Goal: Task Accomplishment & Management: Use online tool/utility

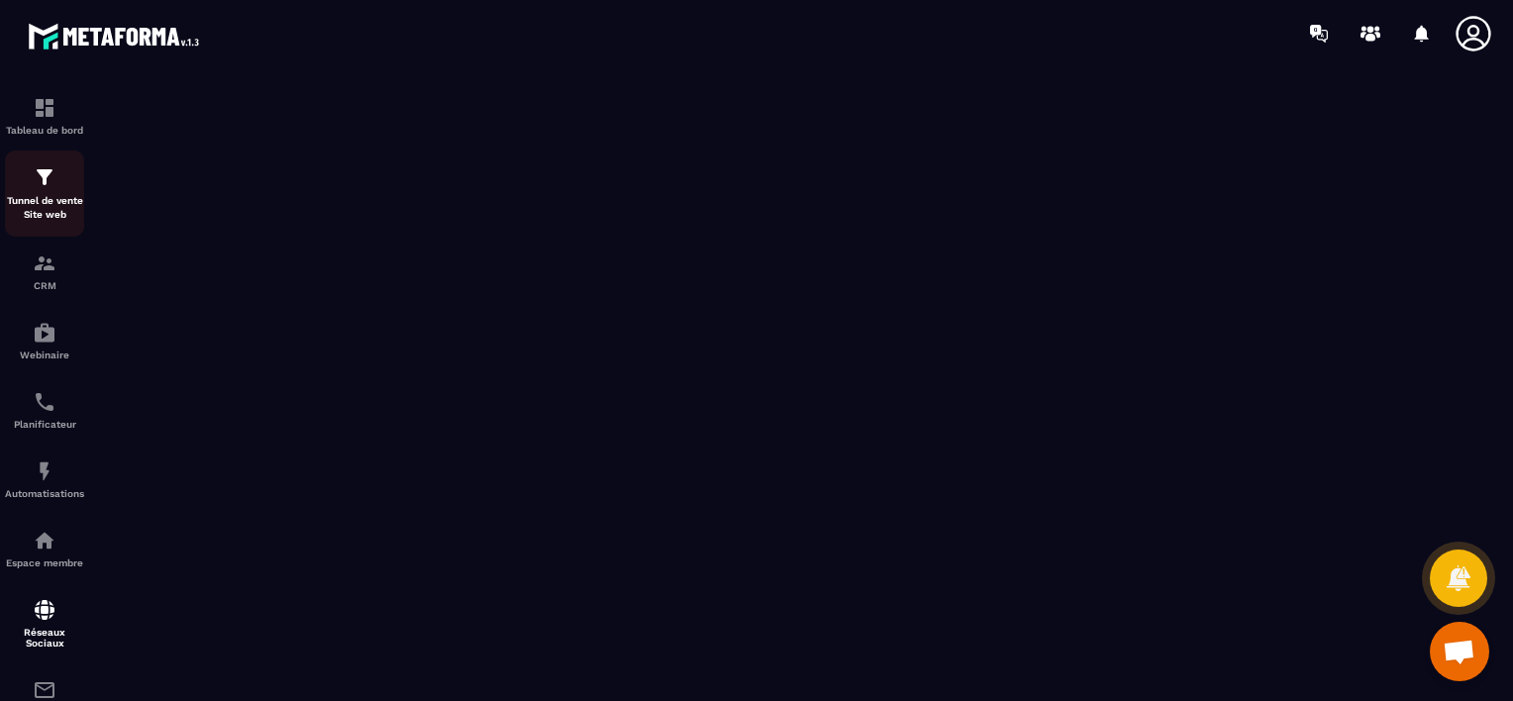
click at [46, 183] on img at bounding box center [45, 177] width 24 height 24
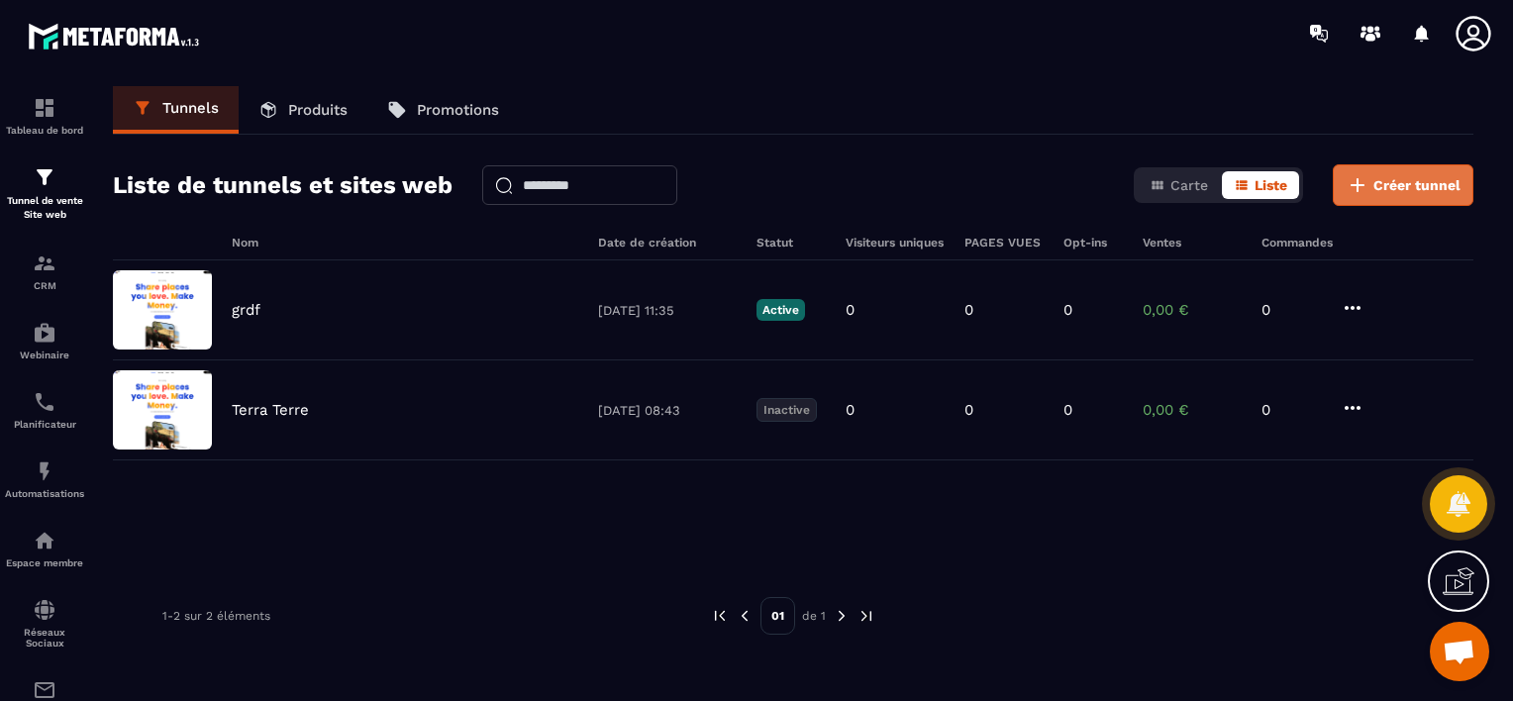
click at [1399, 186] on span "Créer tunnel" at bounding box center [1416, 185] width 87 height 20
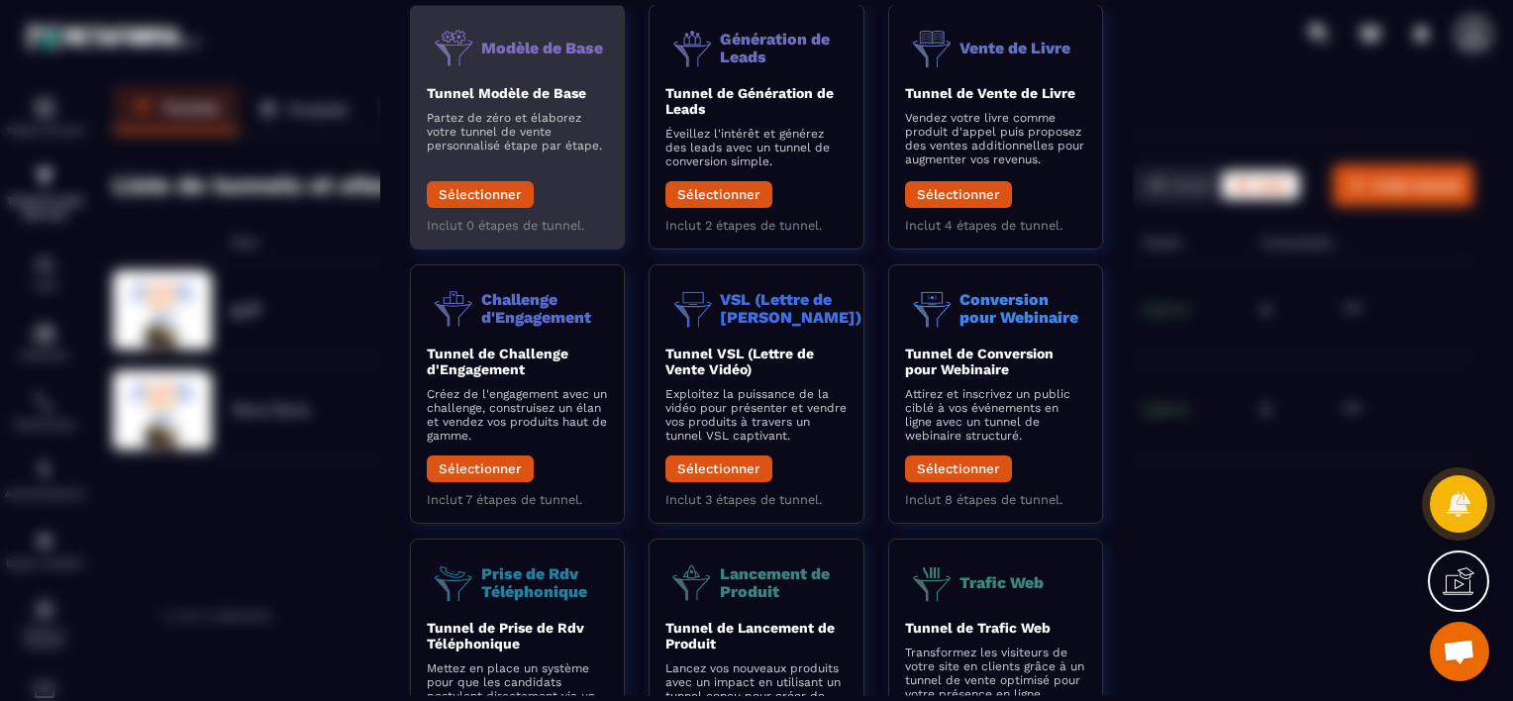
scroll to position [81, 0]
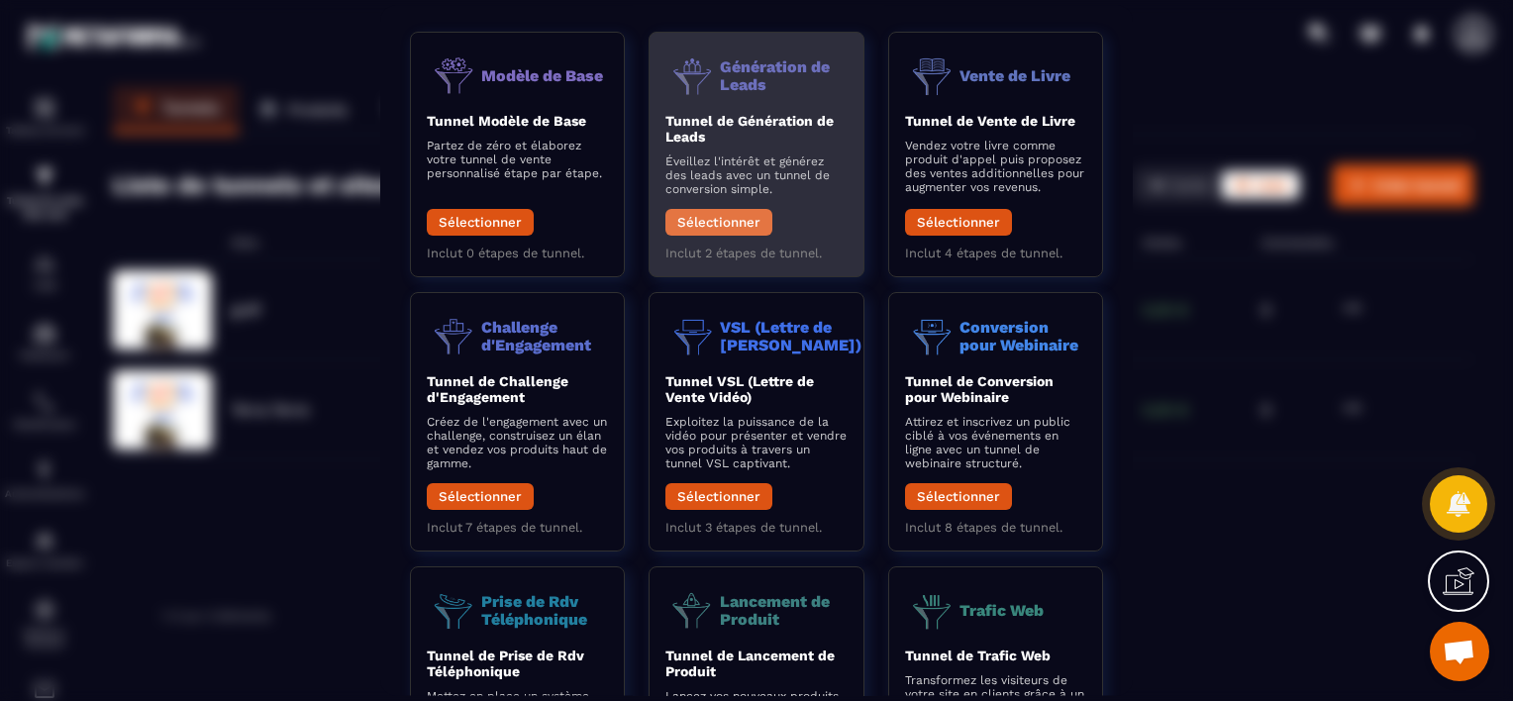
click at [731, 227] on button "Sélectionner" at bounding box center [718, 222] width 107 height 27
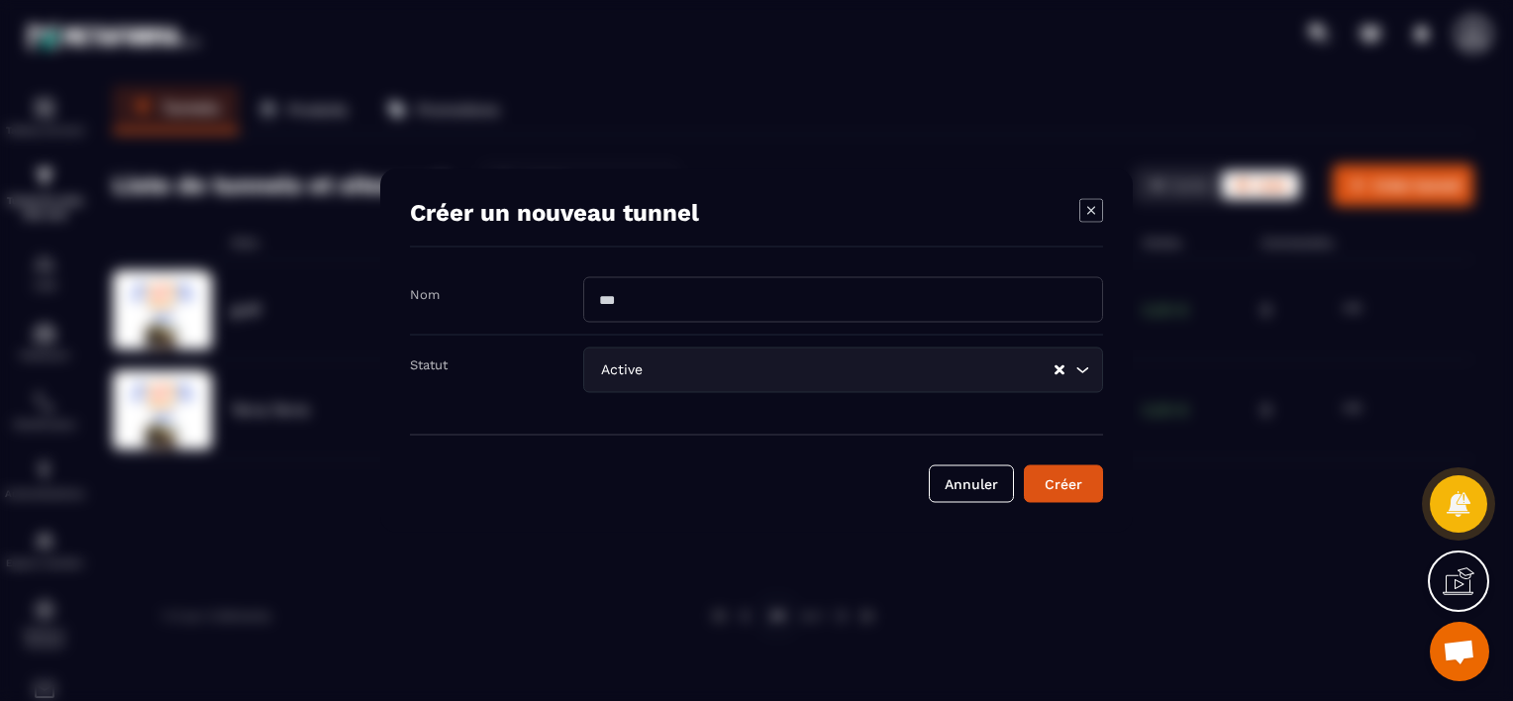
click at [705, 289] on input "Modal window" at bounding box center [843, 300] width 520 height 46
type input "******"
click at [776, 376] on input "Search for option" at bounding box center [849, 370] width 406 height 22
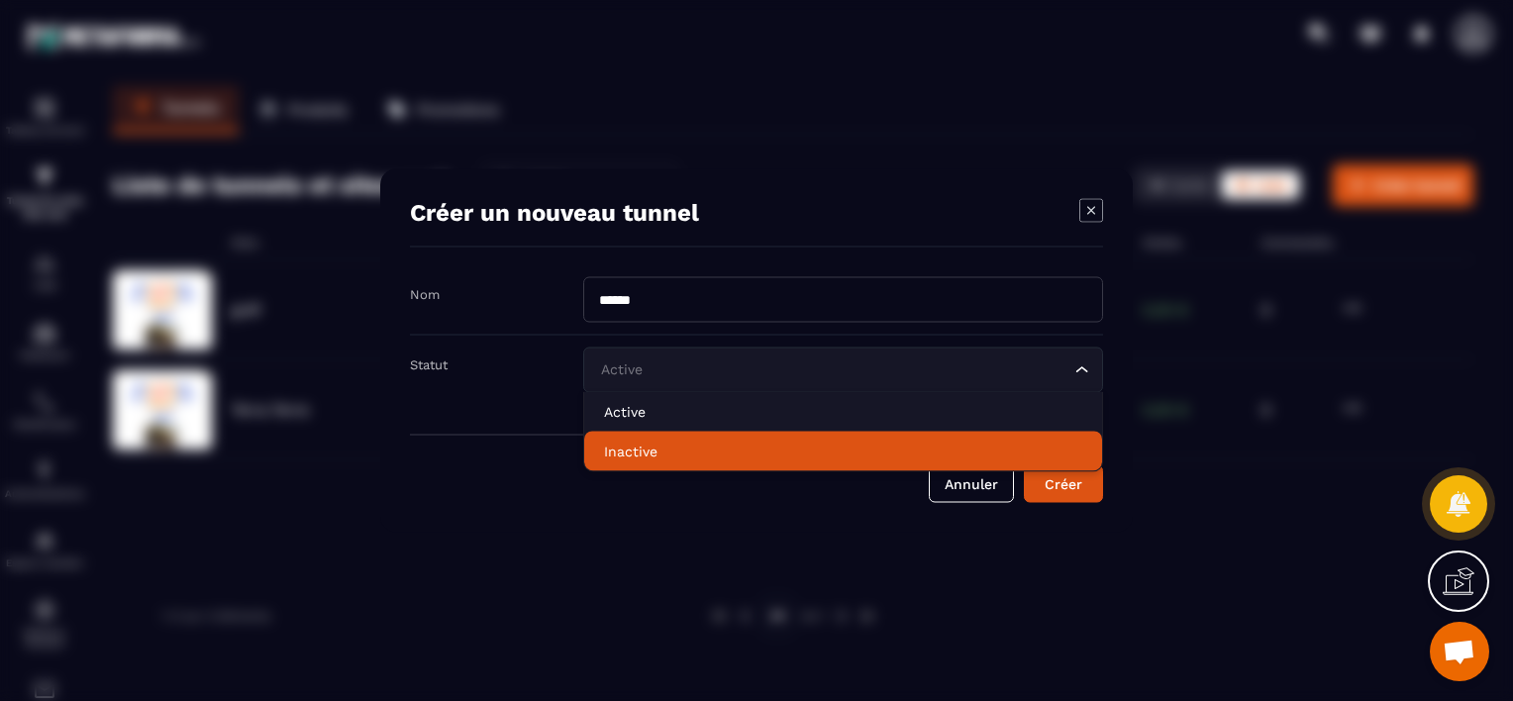
click at [727, 453] on p "Inactive" at bounding box center [843, 451] width 478 height 20
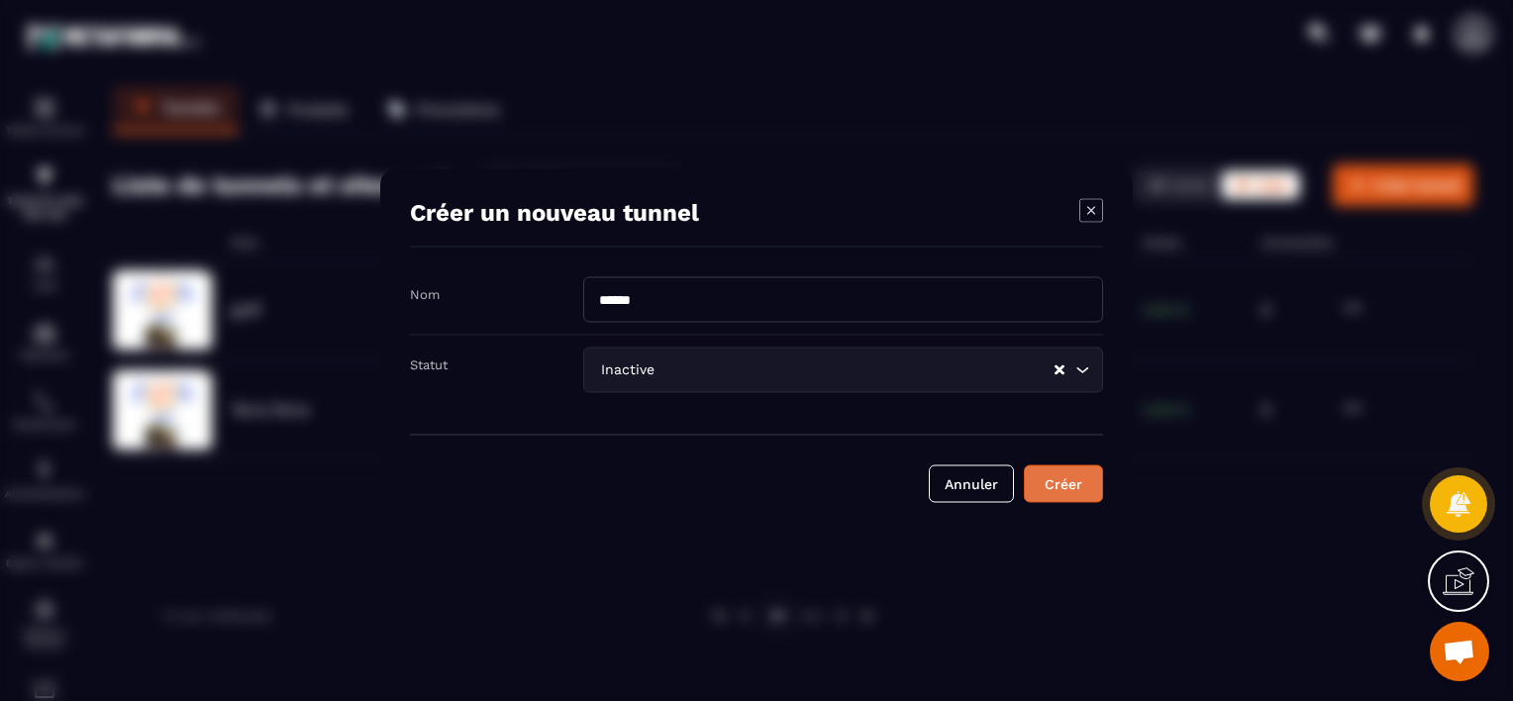
click at [1051, 479] on div "Créer" at bounding box center [1062, 484] width 53 height 20
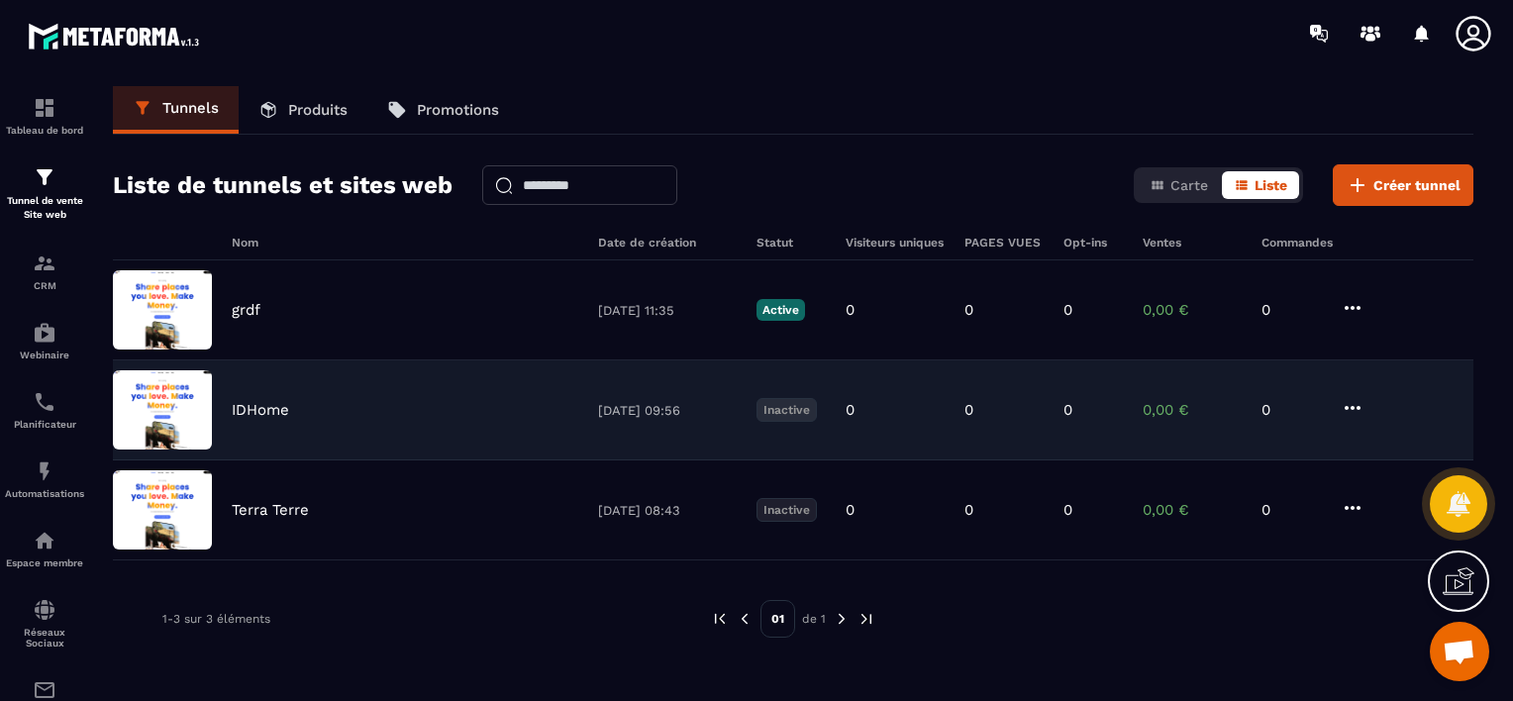
click at [494, 423] on div "IDHome [DATE] 09:56 Inactive 0 0 0 0,00 € 0" at bounding box center [793, 410] width 1360 height 100
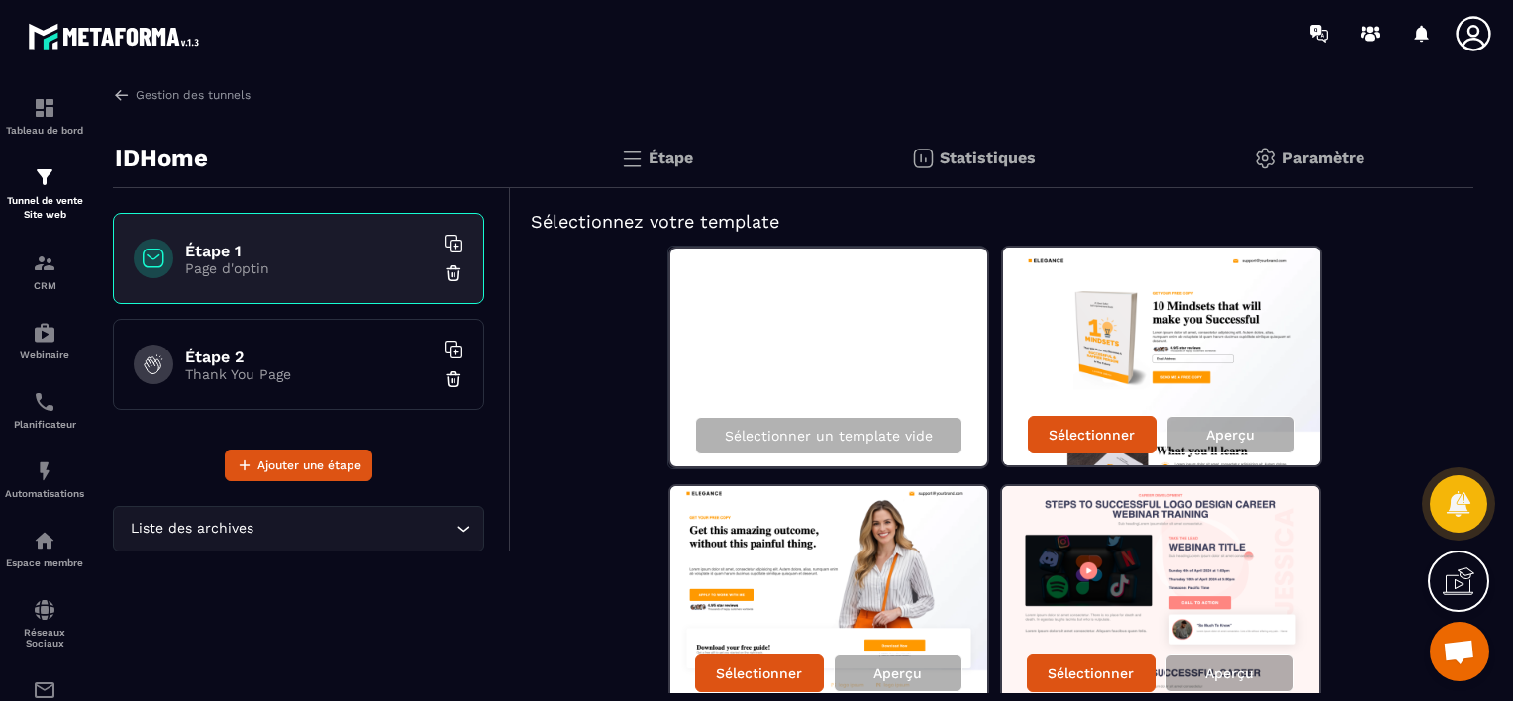
click at [329, 261] on p "Page d'optin" at bounding box center [308, 268] width 247 height 16
click at [300, 360] on h6 "Étape 2" at bounding box center [308, 356] width 247 height 19
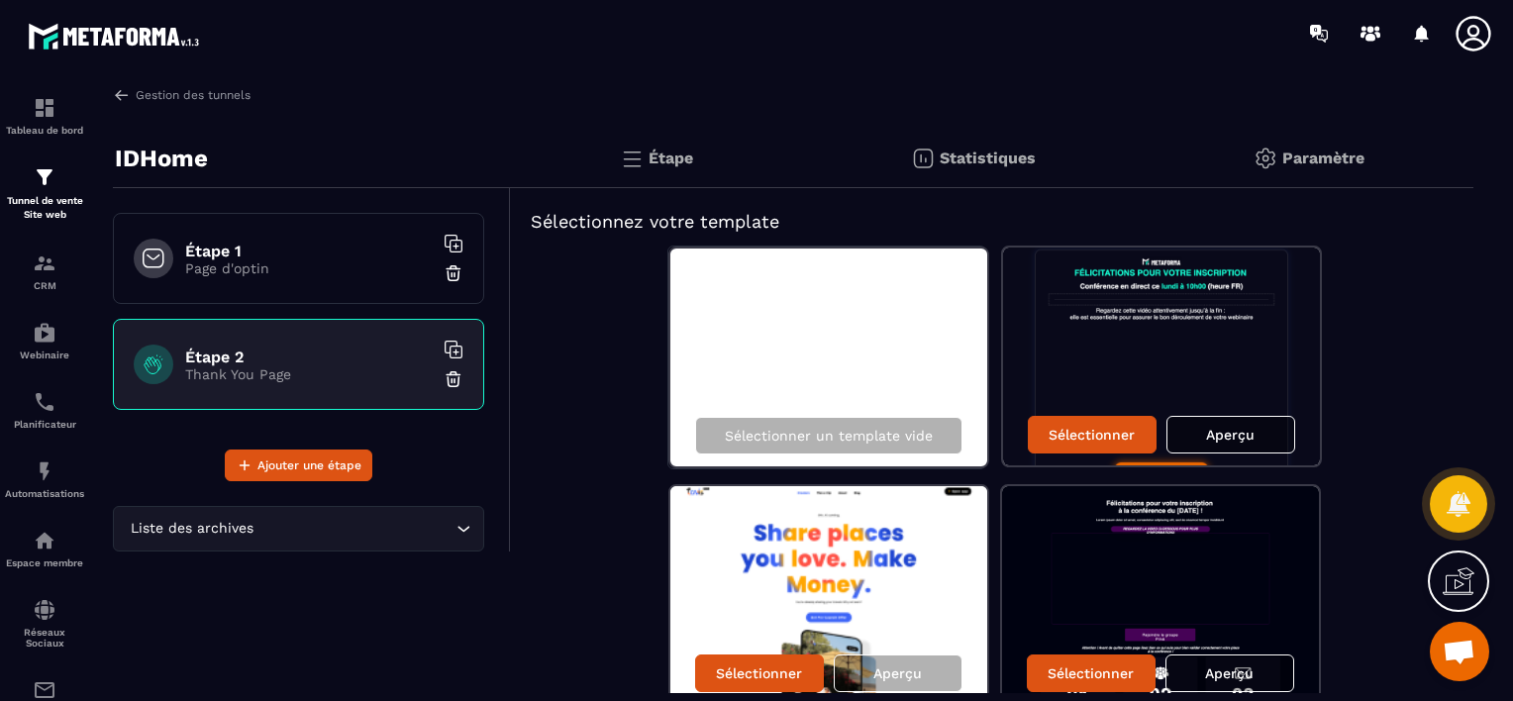
click at [308, 268] on p "Page d'optin" at bounding box center [308, 268] width 247 height 16
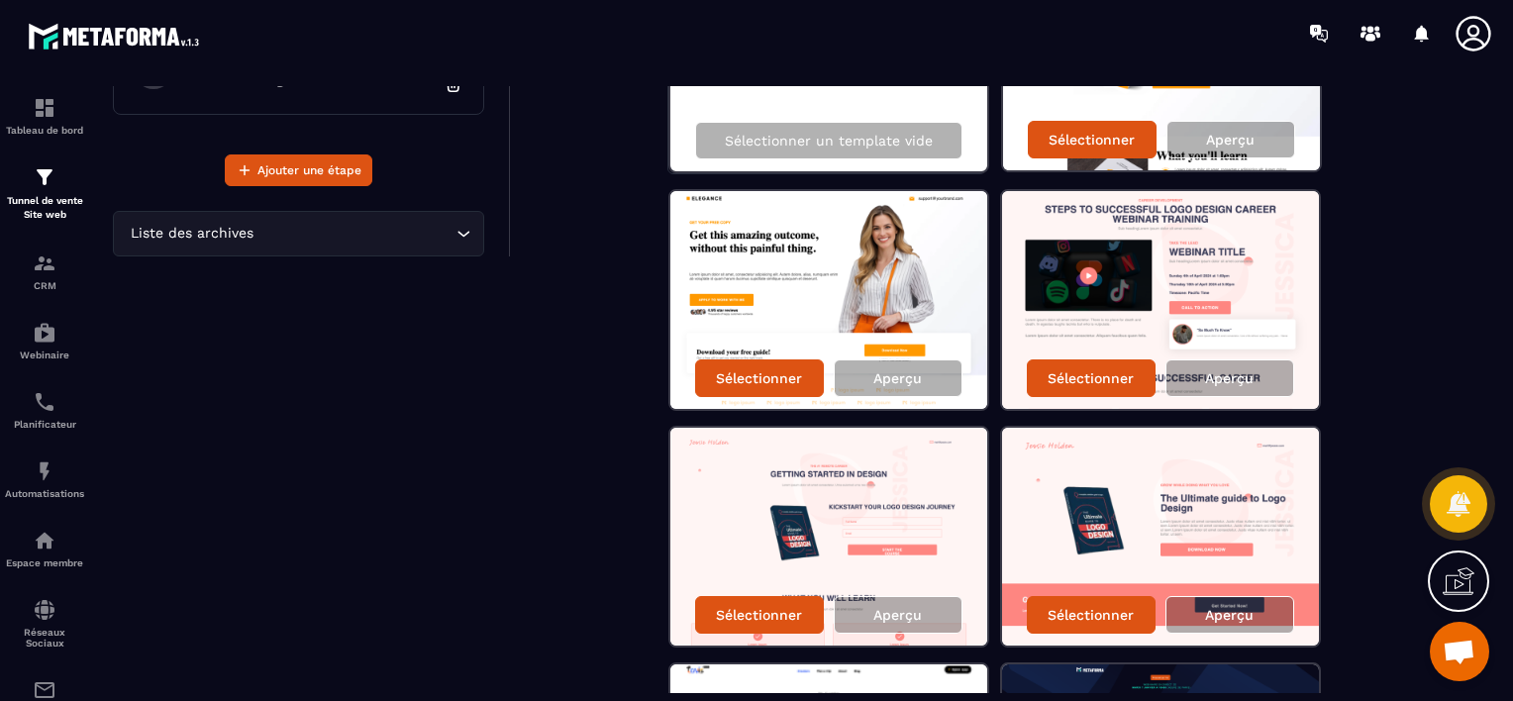
scroll to position [305, 0]
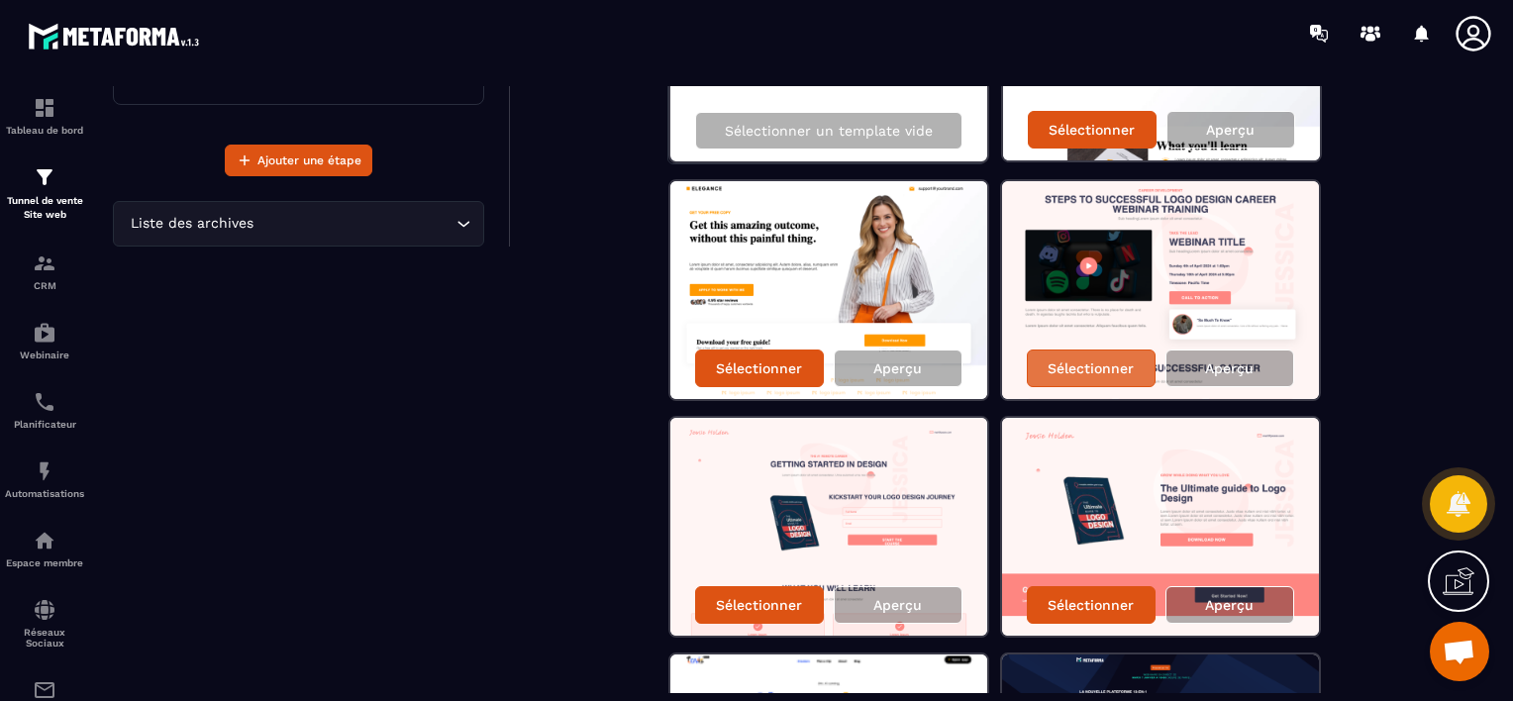
click at [1104, 372] on p "Sélectionner" at bounding box center [1090, 368] width 86 height 16
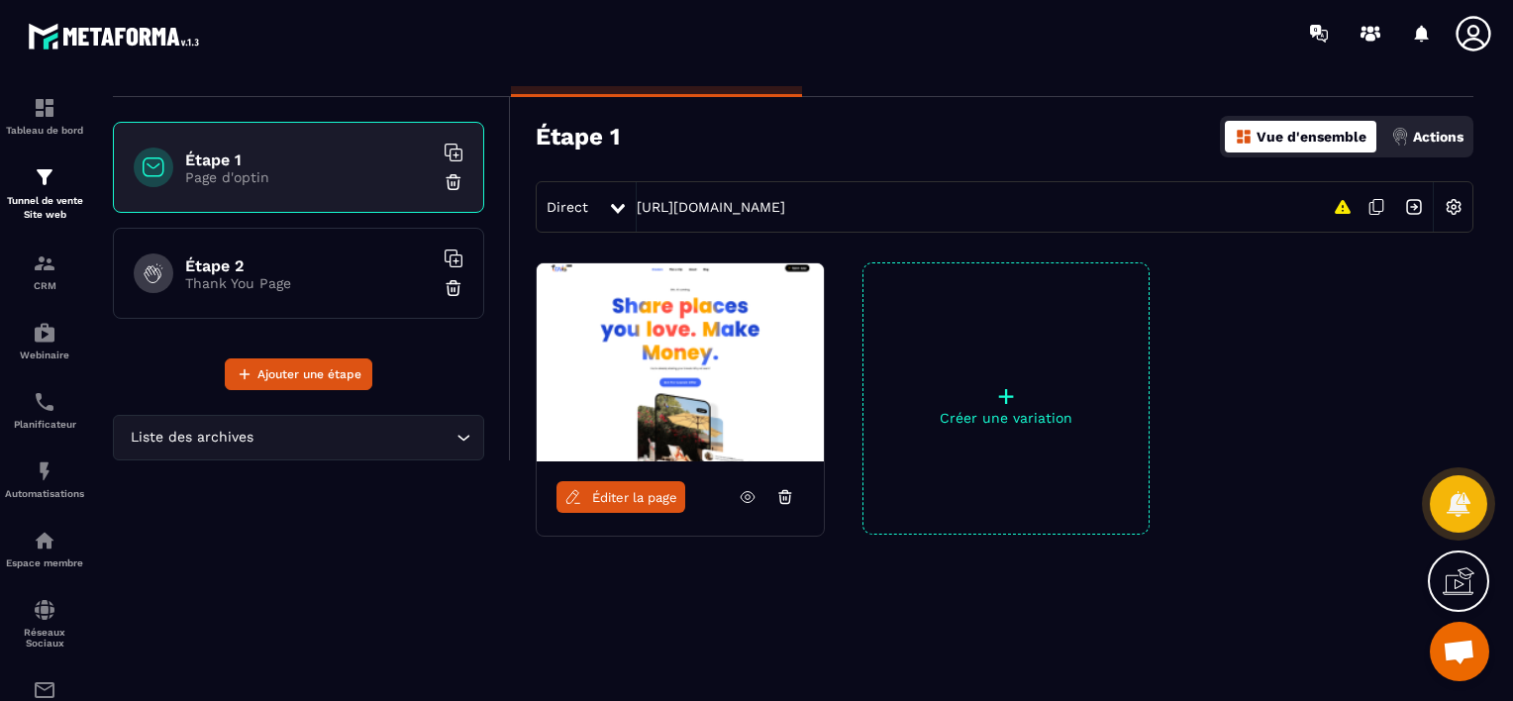
scroll to position [91, 0]
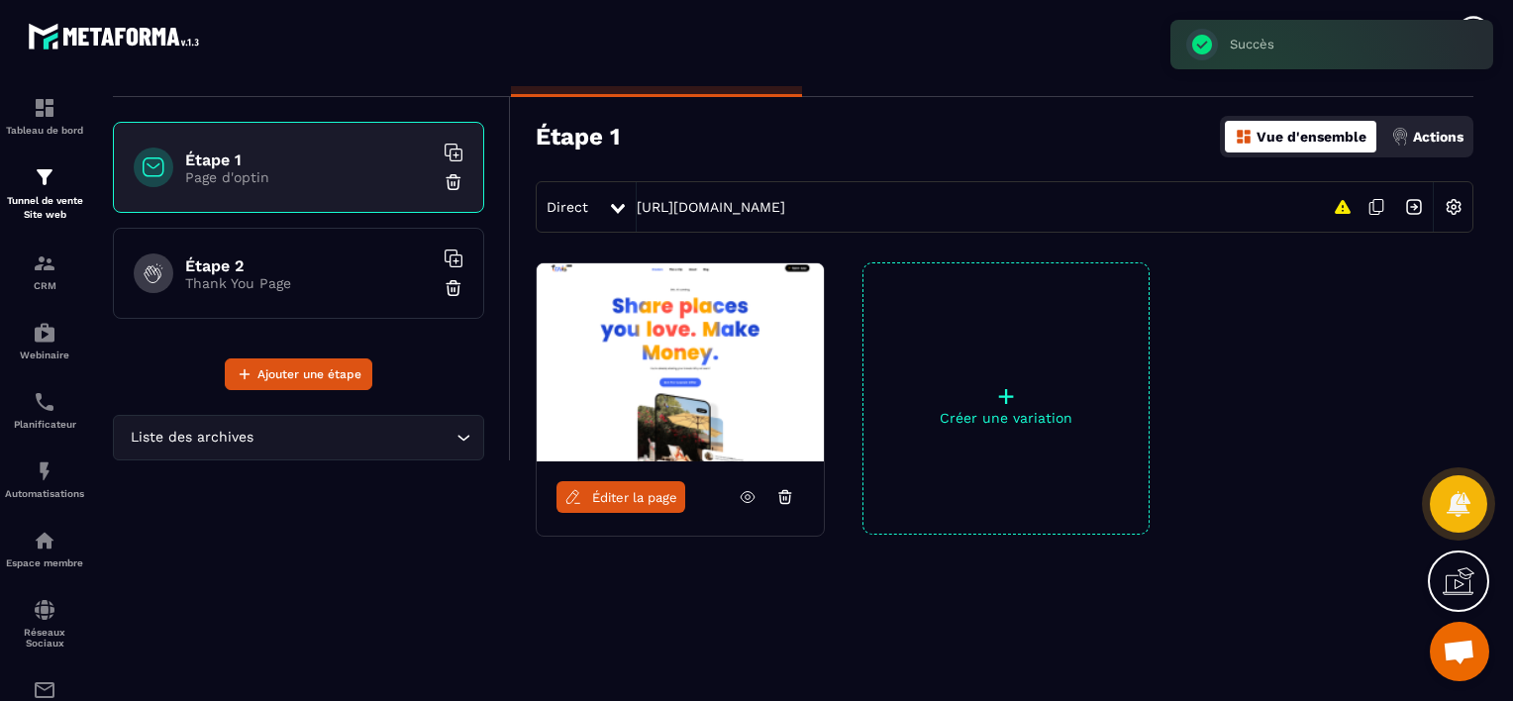
click at [325, 247] on div "Étape 2 Thank You Page" at bounding box center [298, 273] width 371 height 91
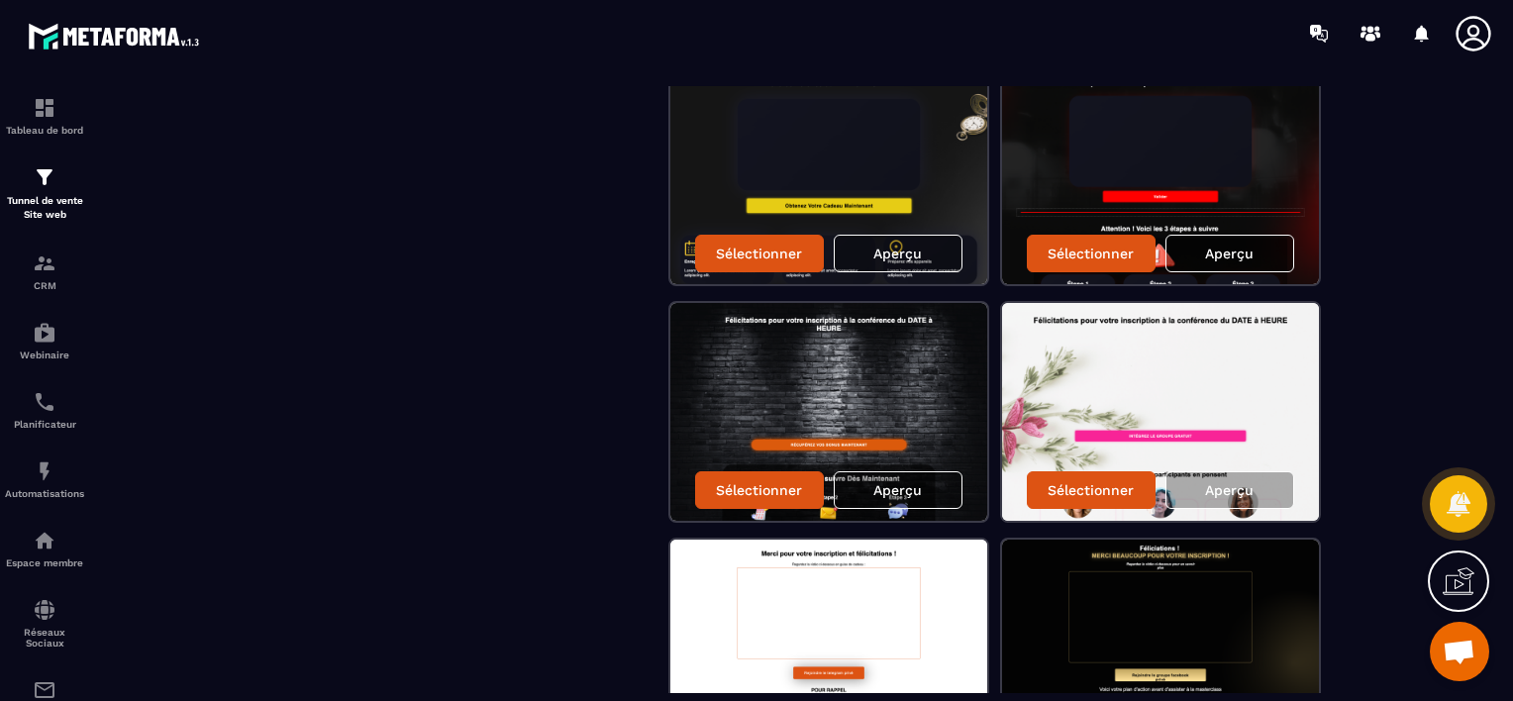
scroll to position [419, 0]
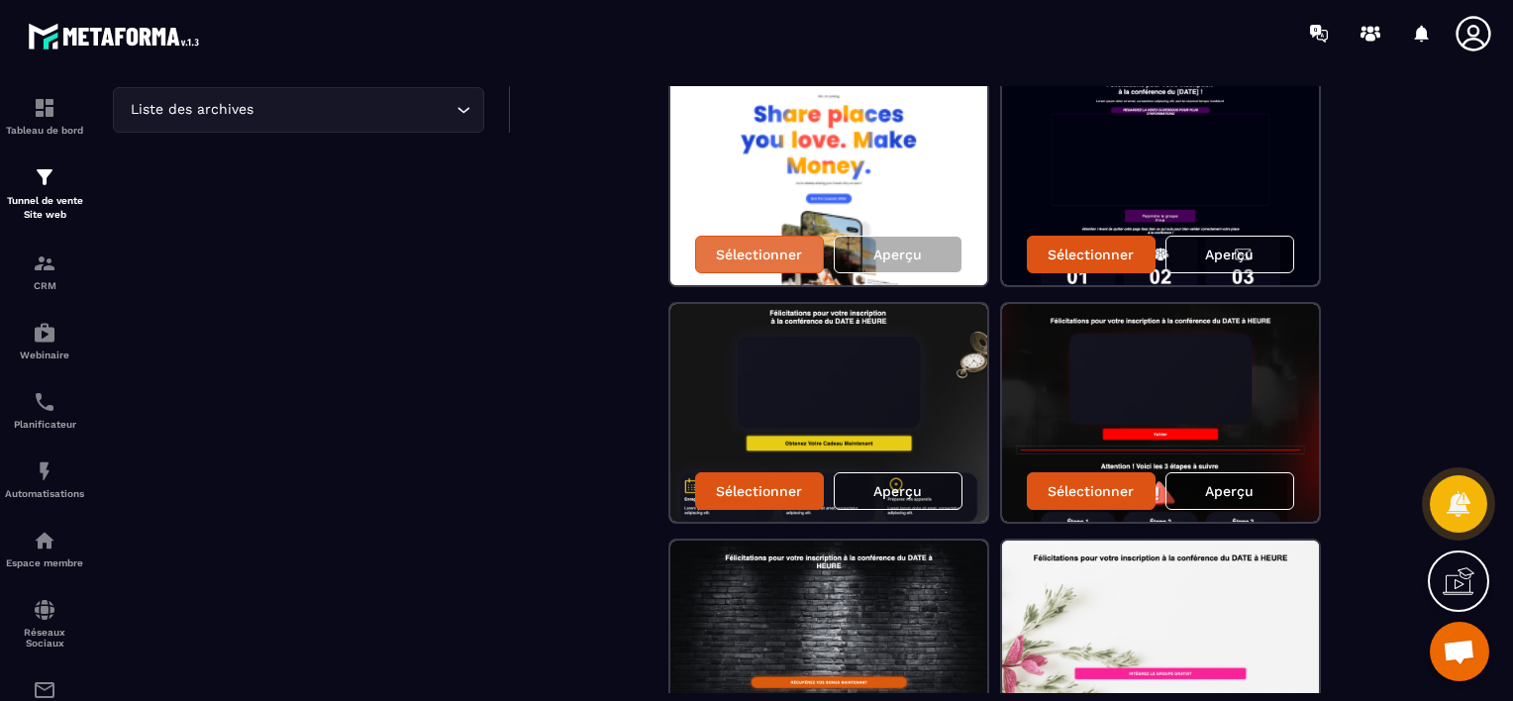
click at [741, 262] on div "Sélectionner" at bounding box center [759, 255] width 129 height 38
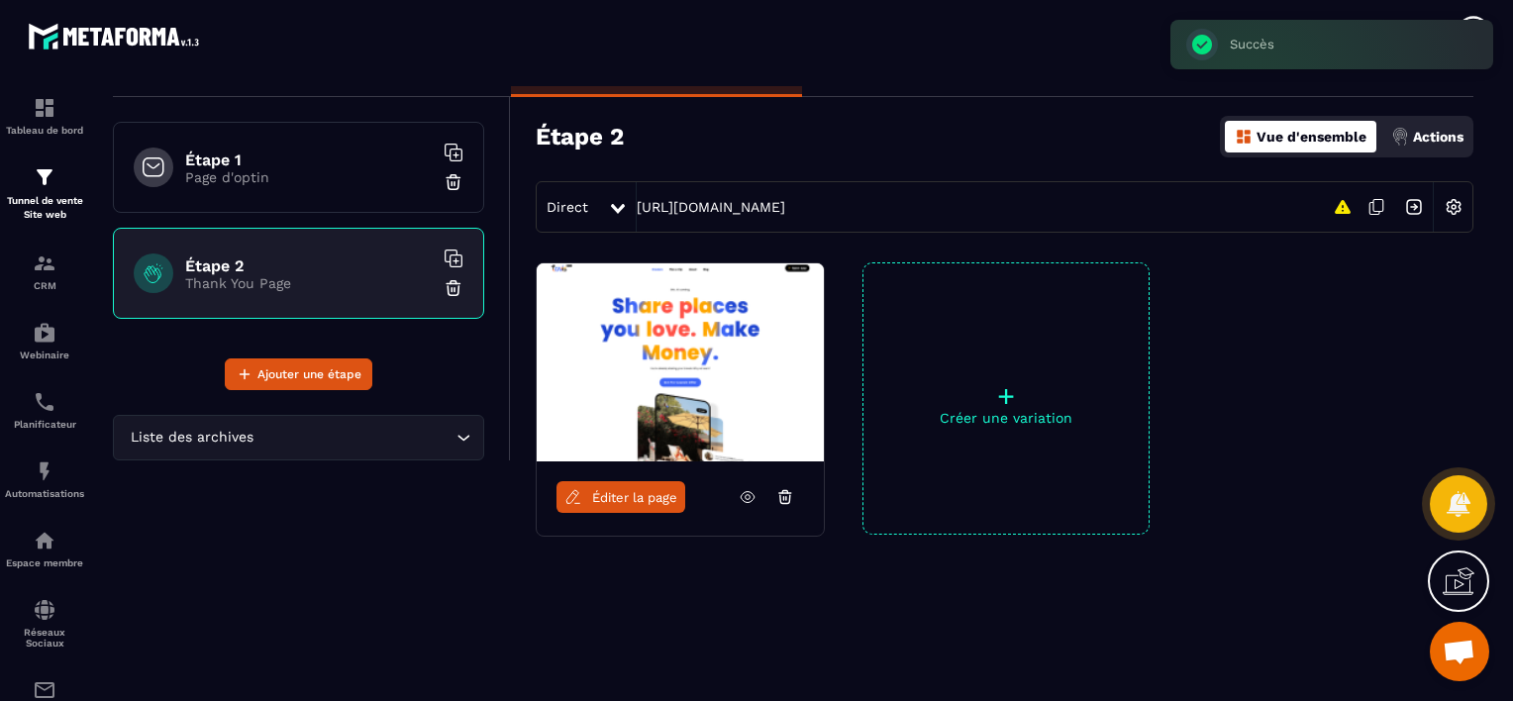
scroll to position [91, 0]
click at [338, 162] on h6 "Étape 1" at bounding box center [308, 159] width 247 height 19
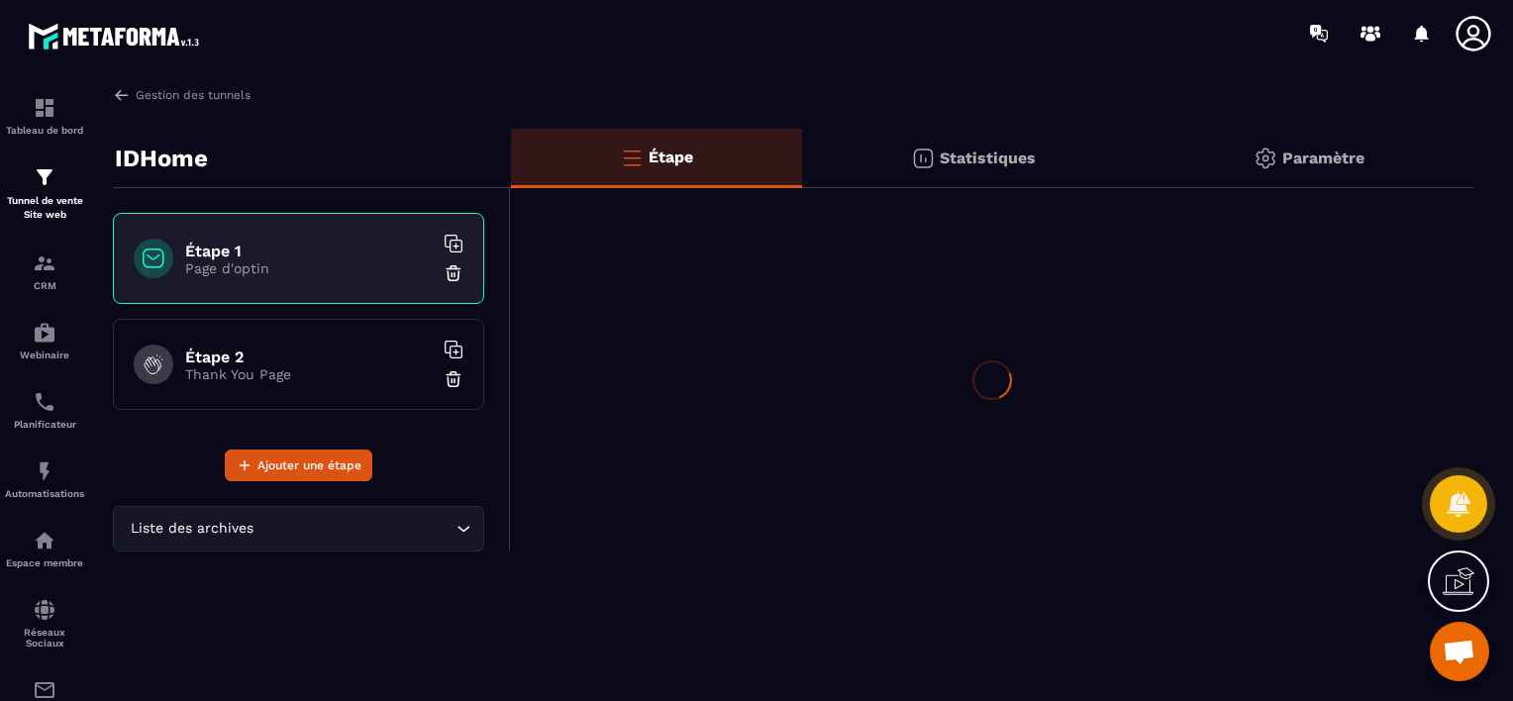
scroll to position [0, 0]
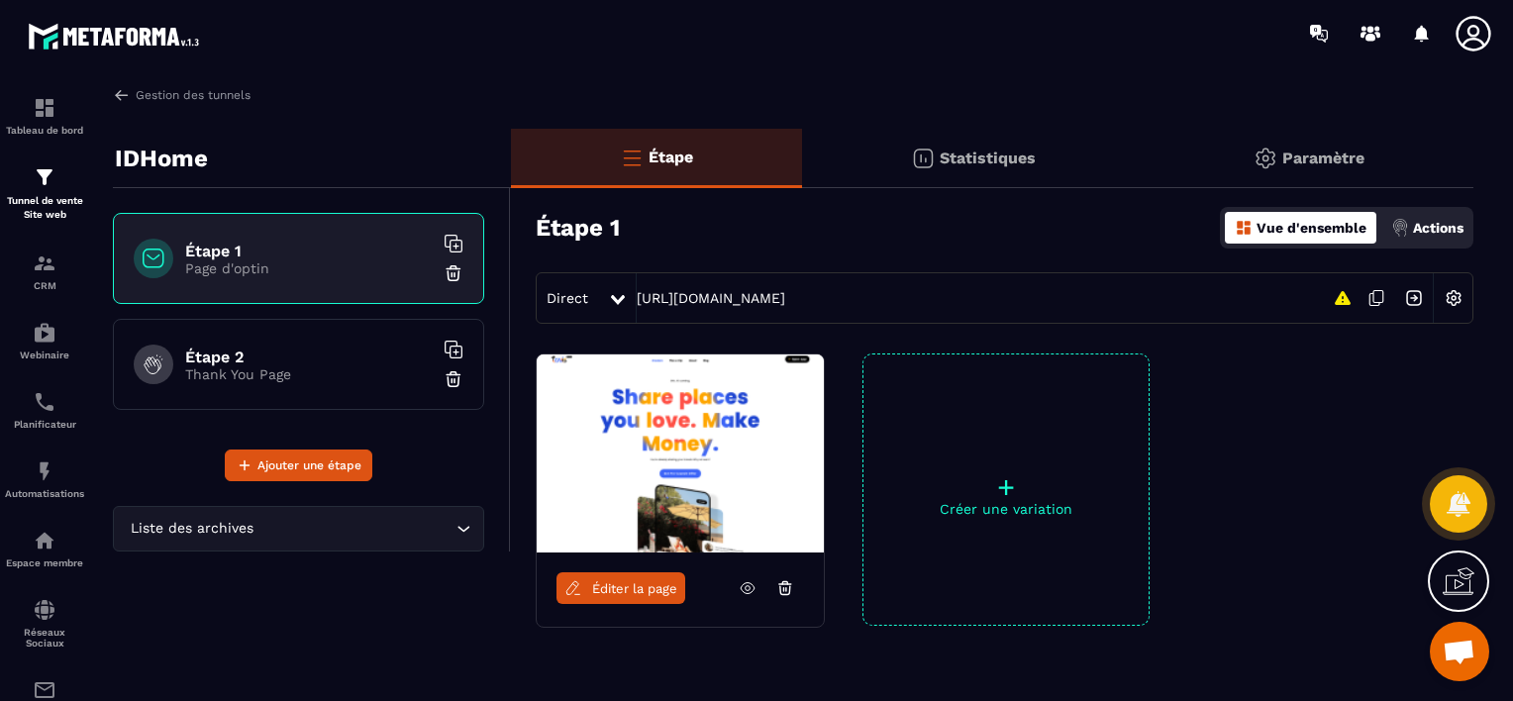
click at [608, 584] on span "Éditer la page" at bounding box center [634, 588] width 85 height 15
